Goal: Task Accomplishment & Management: Manage account settings

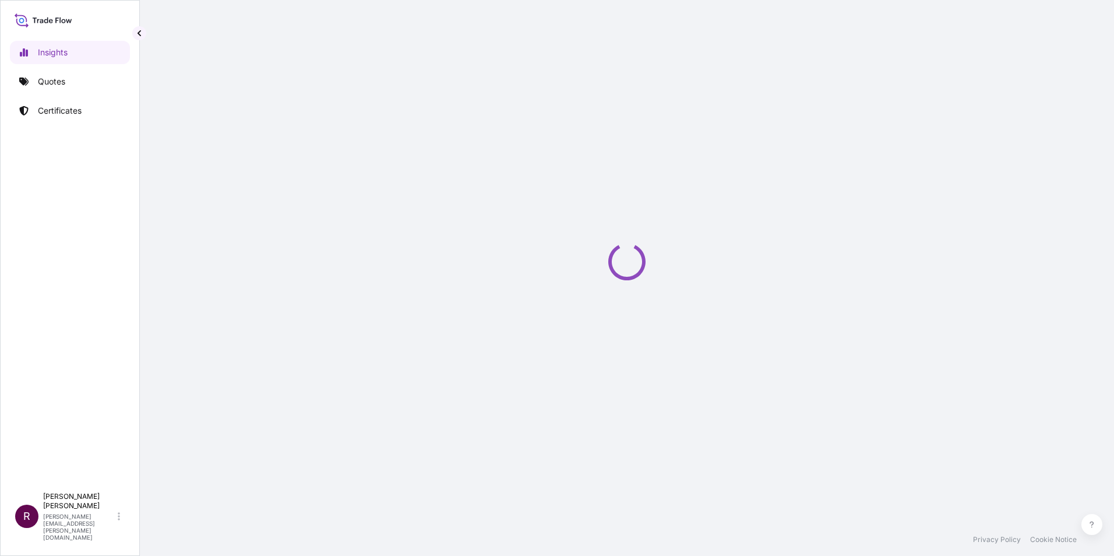
select select "2025"
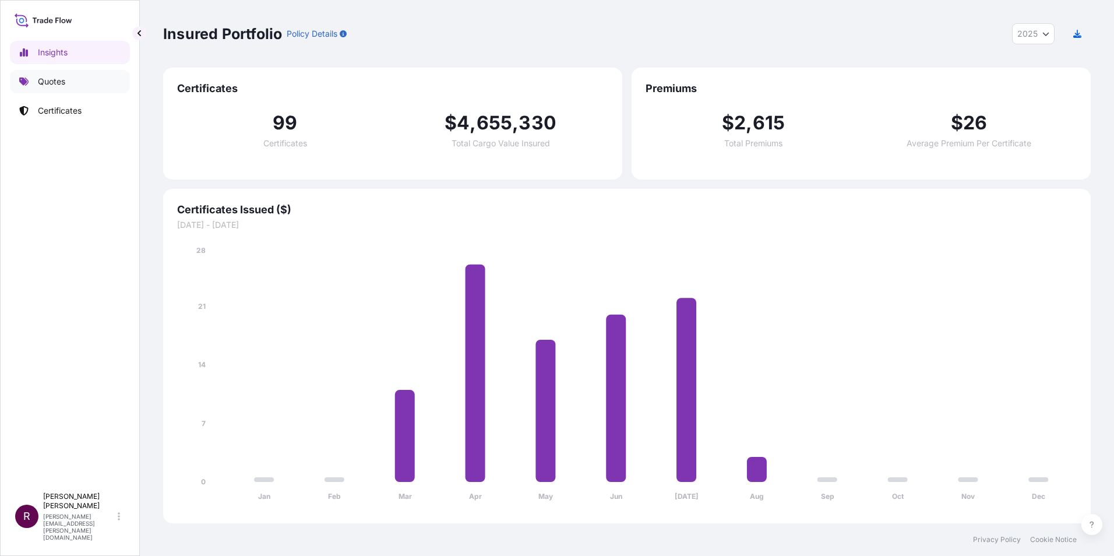
click at [44, 84] on p "Quotes" at bounding box center [51, 82] width 27 height 12
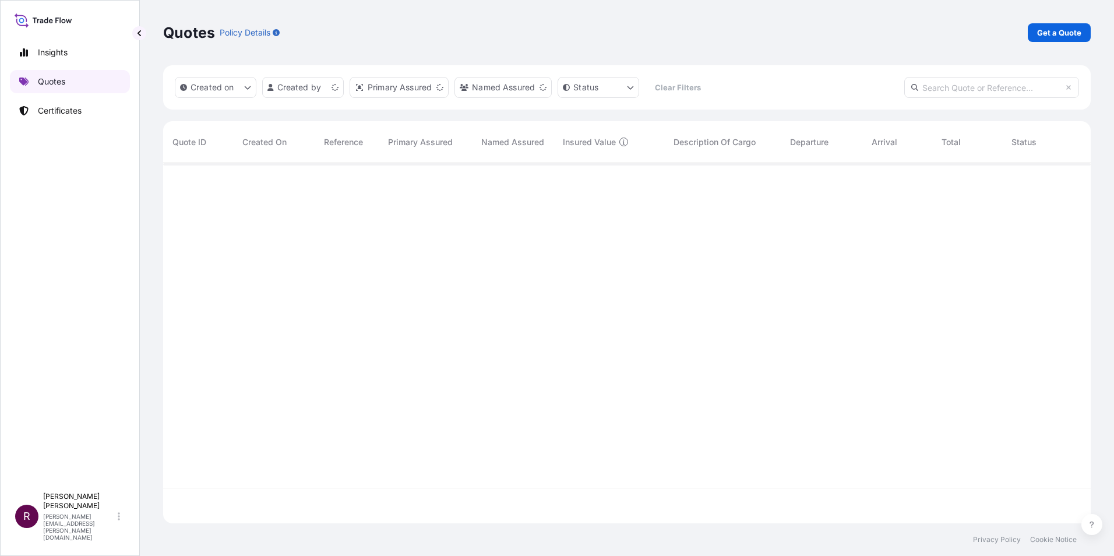
scroll to position [358, 918]
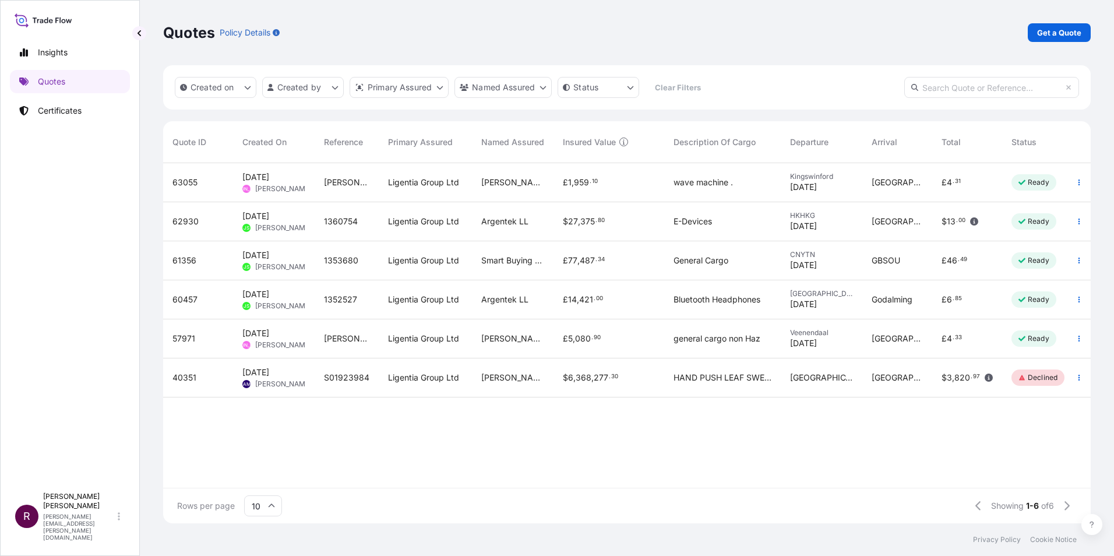
click at [181, 181] on span "63055" at bounding box center [184, 182] width 25 height 12
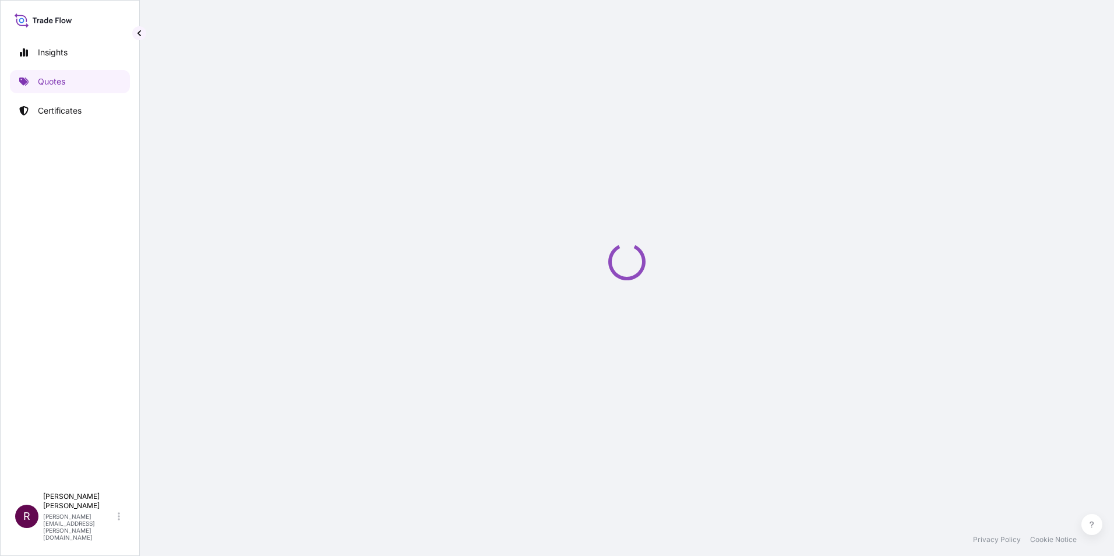
select select "Road"
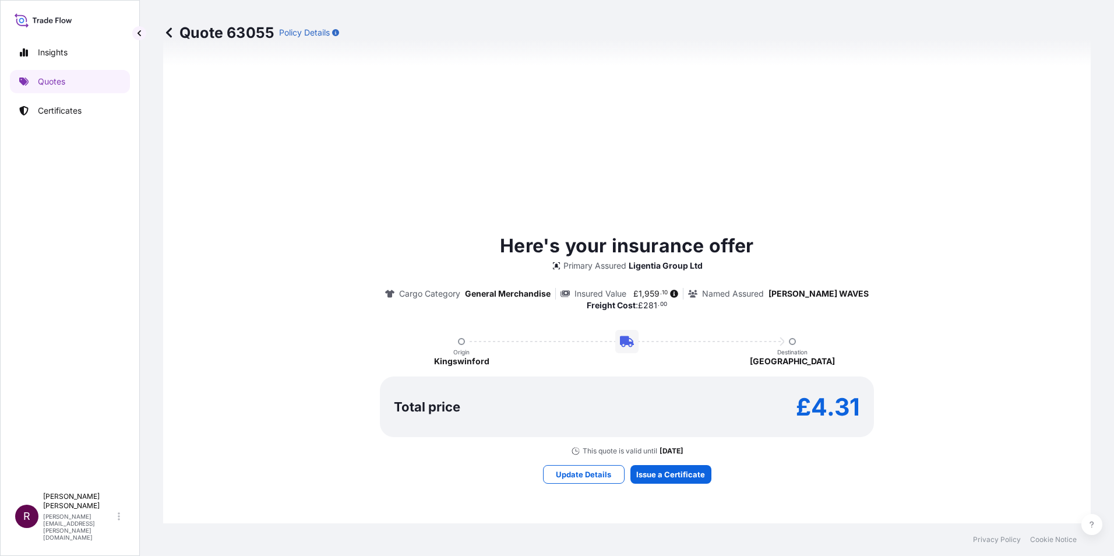
scroll to position [457, 0]
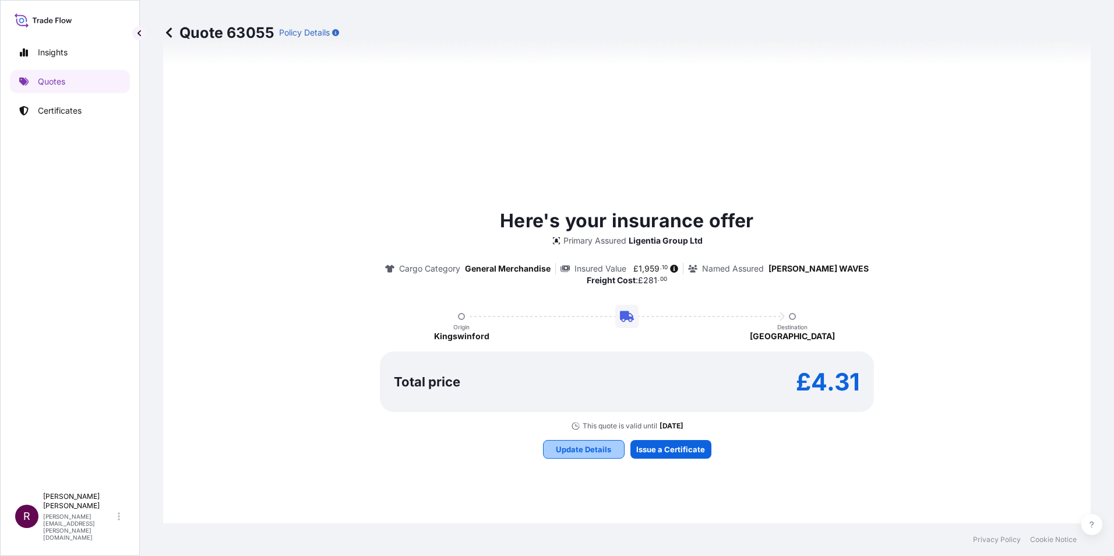
click at [580, 440] on button "Update Details" at bounding box center [584, 449] width 82 height 19
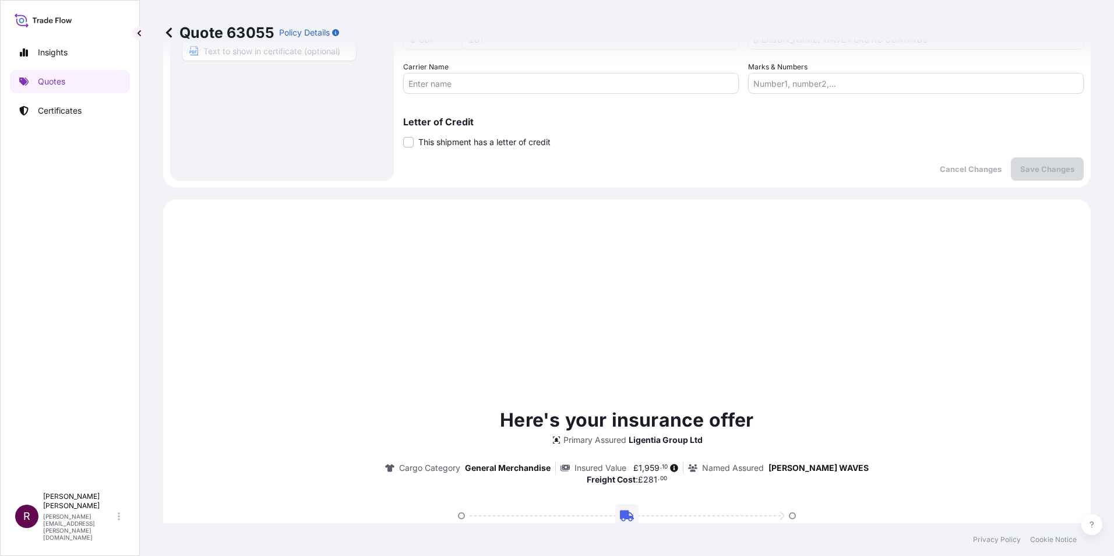
scroll to position [19, 0]
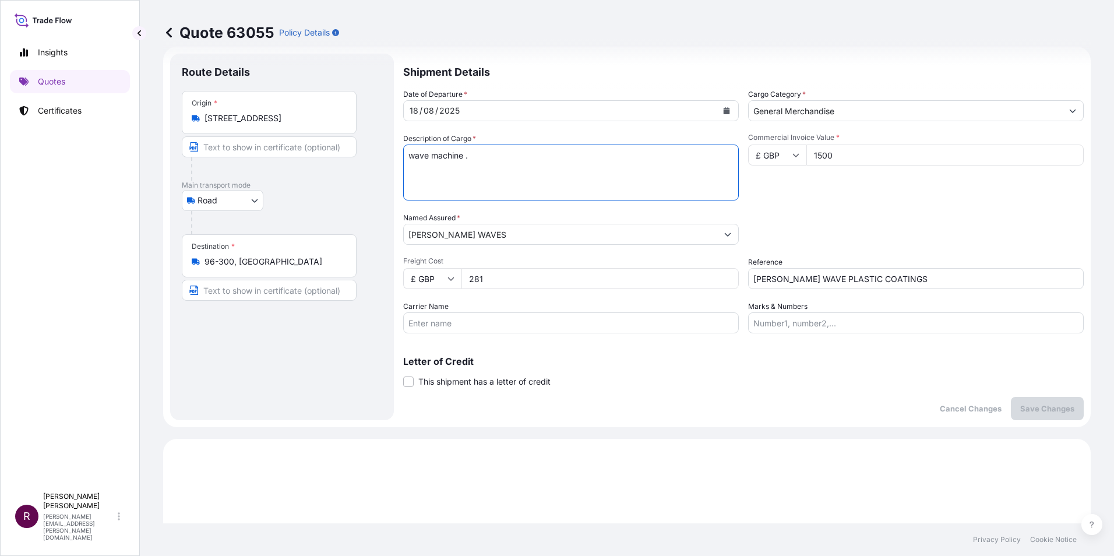
drag, startPoint x: 467, startPoint y: 155, endPoint x: 408, endPoint y: 153, distance: 59.5
click at [408, 153] on textarea "wave machine ." at bounding box center [570, 172] width 335 height 56
paste textarea "40x Wave Machine Edge Bars – A4 Stainless Steel"
click at [614, 179] on textarea "wave machine ." at bounding box center [570, 172] width 335 height 56
type textarea "40x Wave Machine Edge Bars – A4 Stainless Steel"
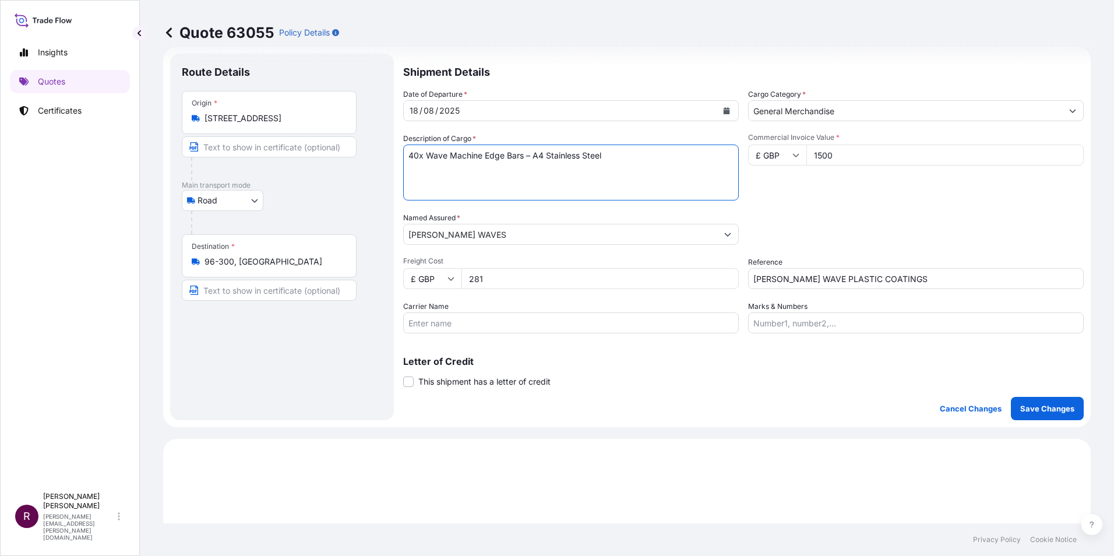
click at [721, 107] on button "Calendar" at bounding box center [726, 110] width 19 height 19
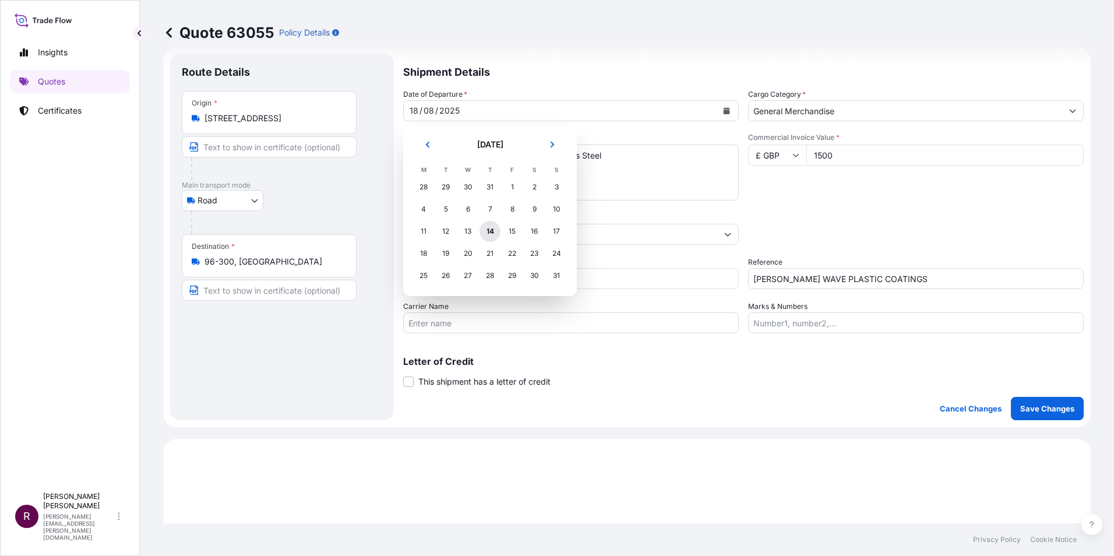
click at [489, 235] on div "14" at bounding box center [489, 231] width 21 height 21
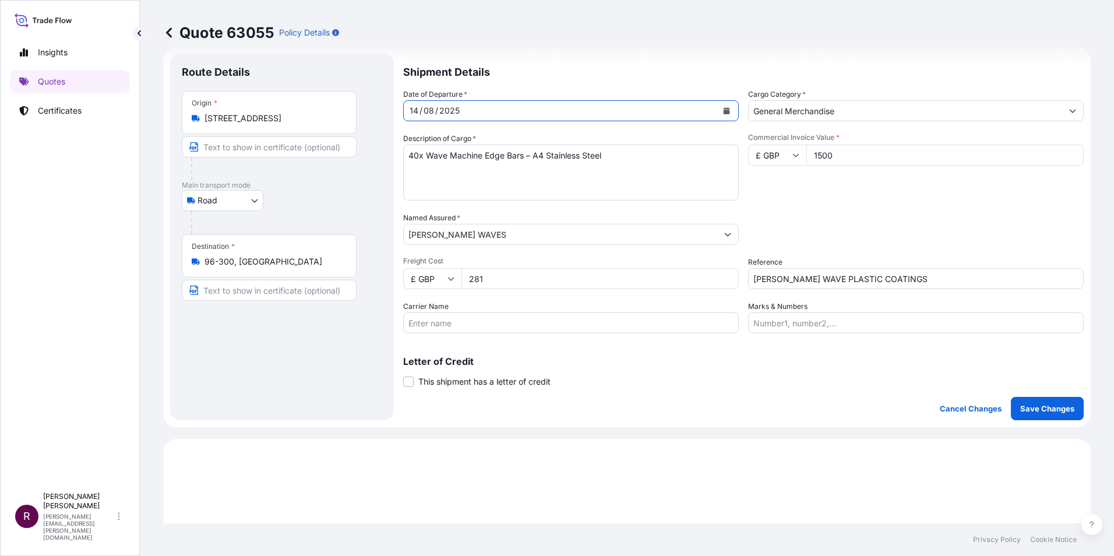
click at [723, 109] on icon "Calendar" at bounding box center [726, 110] width 7 height 7
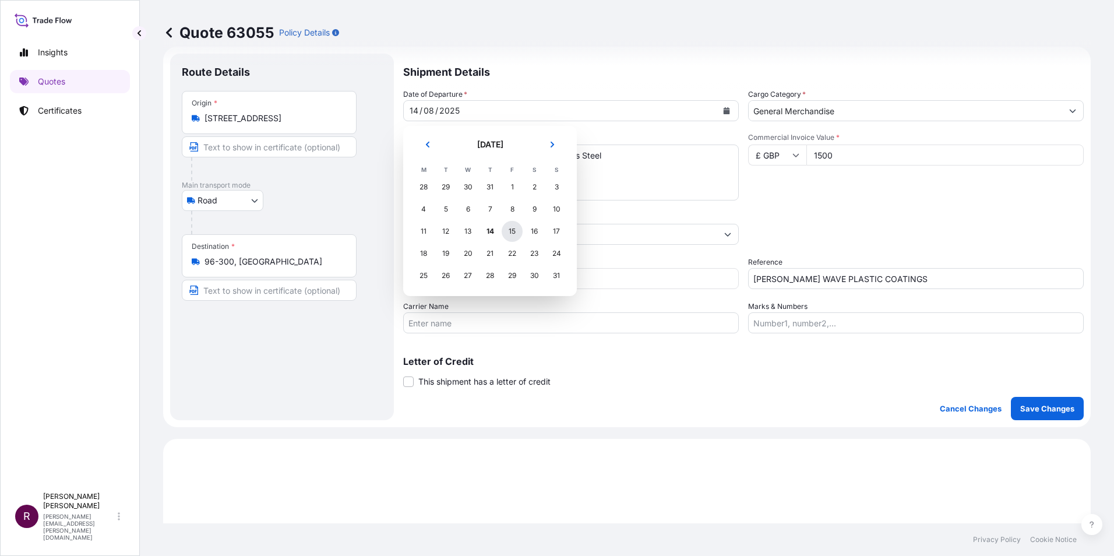
click at [511, 232] on div "15" at bounding box center [511, 231] width 21 height 21
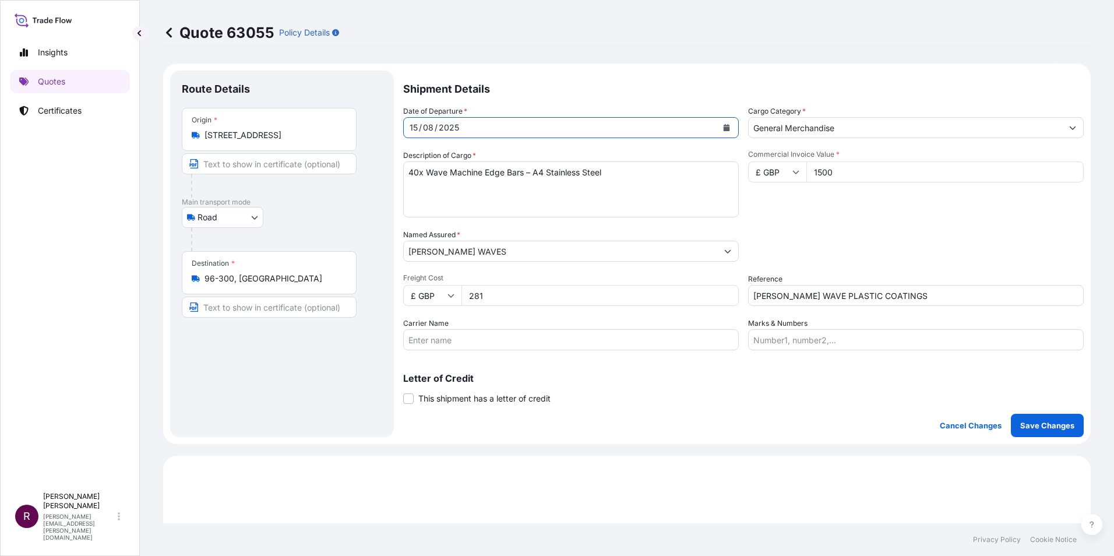
scroll to position [0, 0]
click at [494, 341] on input "Carrier Name" at bounding box center [570, 341] width 335 height 21
click at [706, 409] on div "Shipment Details Date of Departure * [DATE] Cargo Category * General Merchandis…" at bounding box center [743, 255] width 680 height 366
click at [529, 338] on input "Carrier Name" at bounding box center [570, 341] width 335 height 21
type input "DSV"
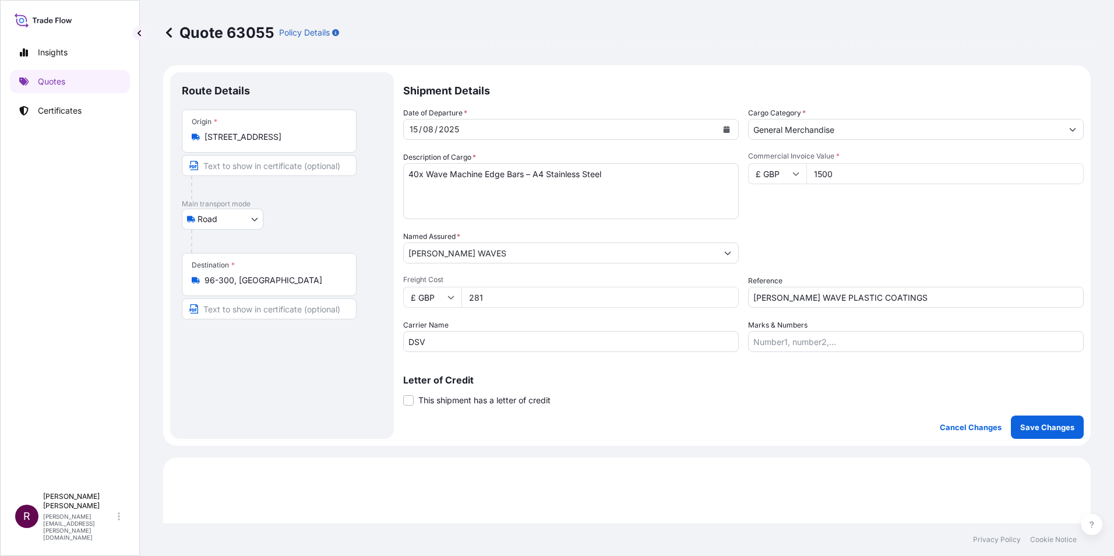
click at [726, 383] on p "Letter of Credit" at bounding box center [743, 379] width 680 height 9
click at [1040, 425] on p "Save Changes" at bounding box center [1047, 427] width 54 height 12
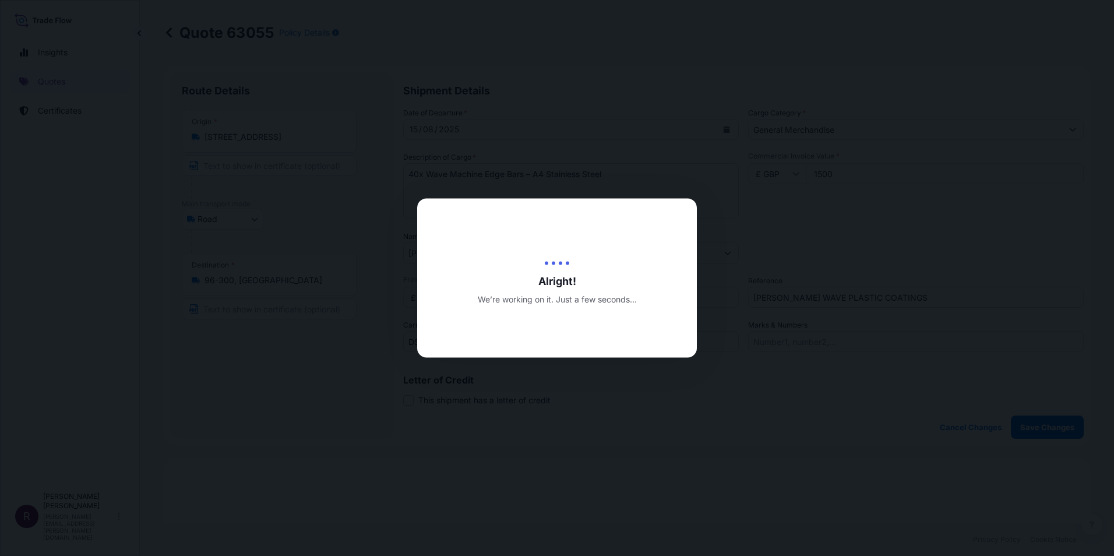
type input "[DATE]"
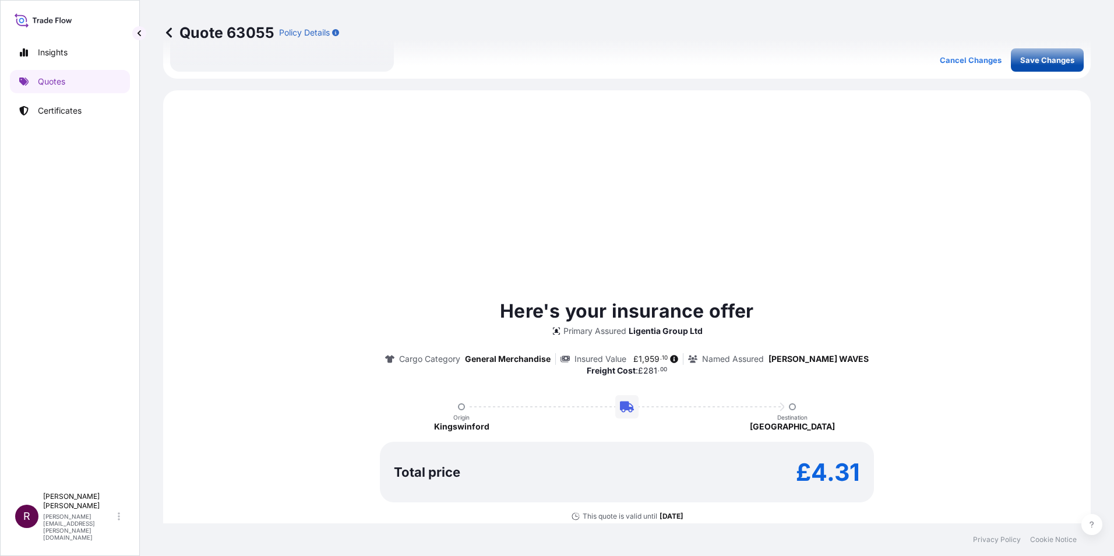
scroll to position [399, 0]
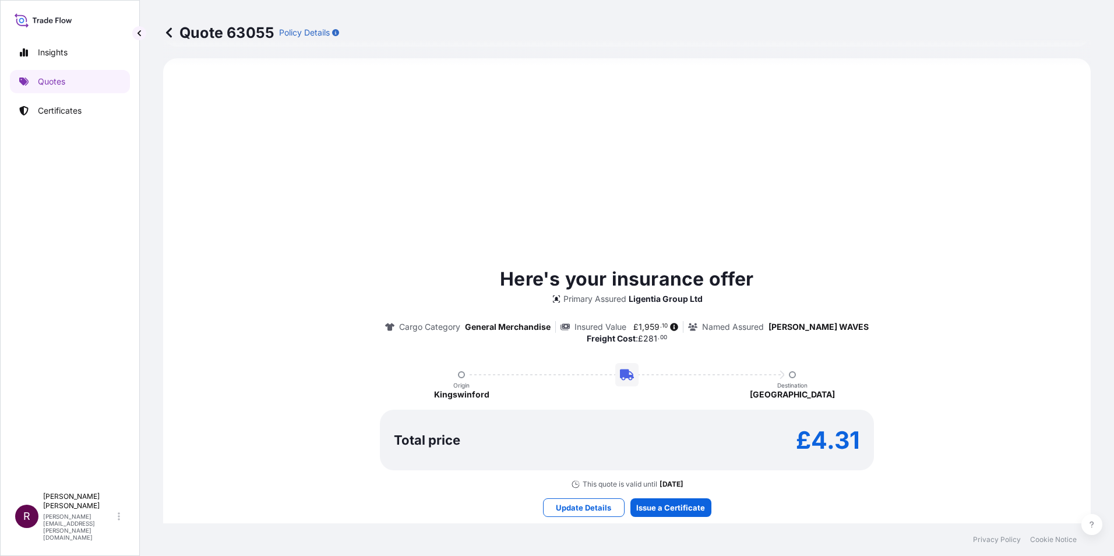
select select "Road"
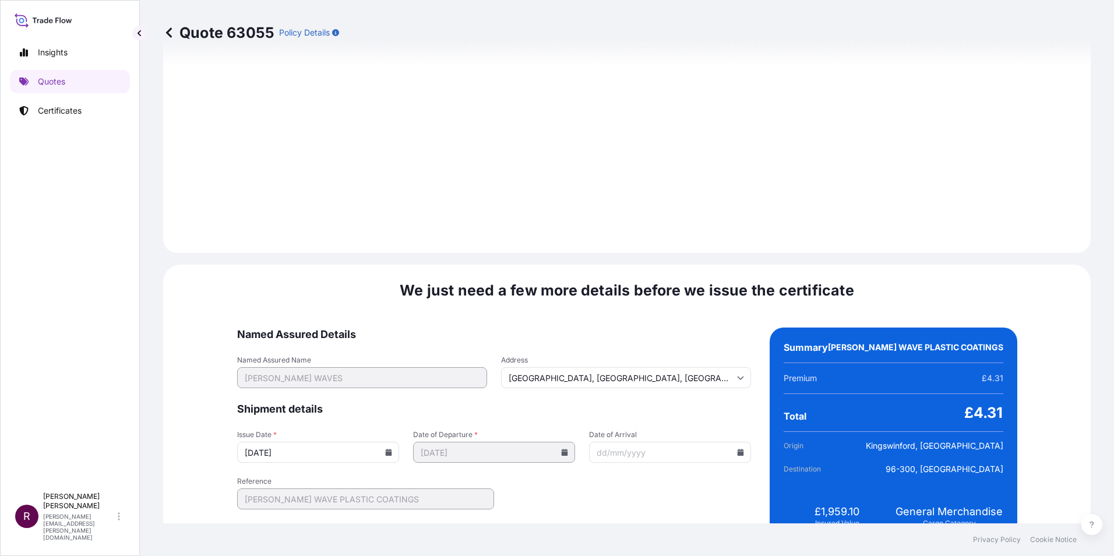
scroll to position [1209, 0]
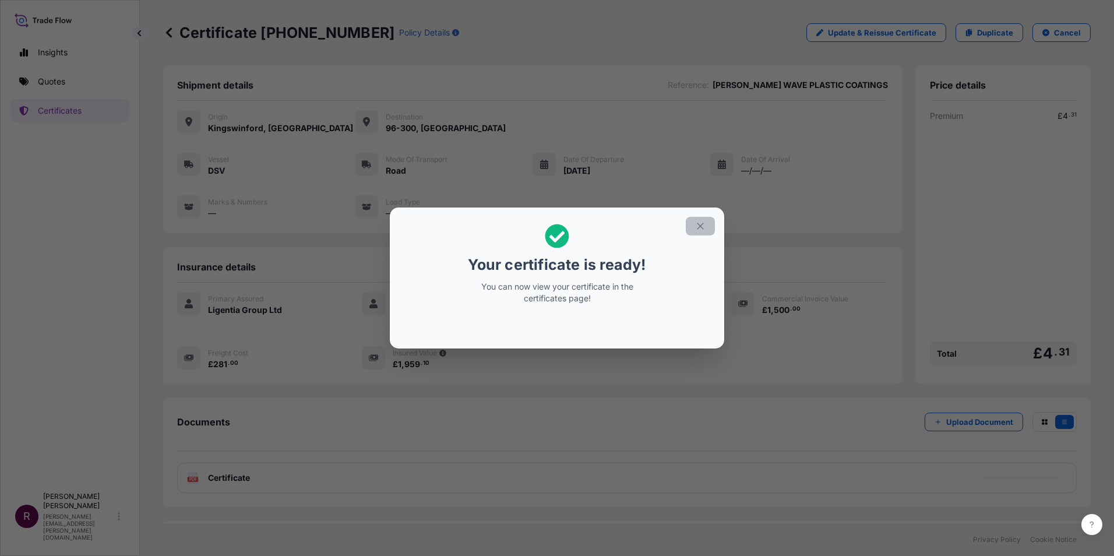
click at [698, 221] on icon "button" at bounding box center [700, 226] width 10 height 10
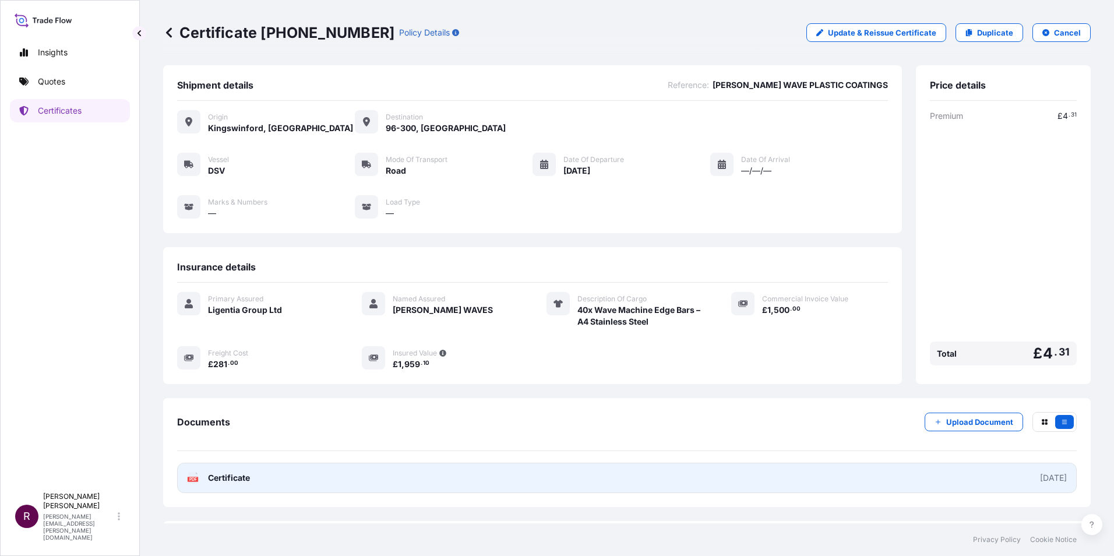
click at [288, 478] on link "PDF Certificate [DATE]" at bounding box center [626, 477] width 899 height 30
